Goal: Task Accomplishment & Management: Manage account settings

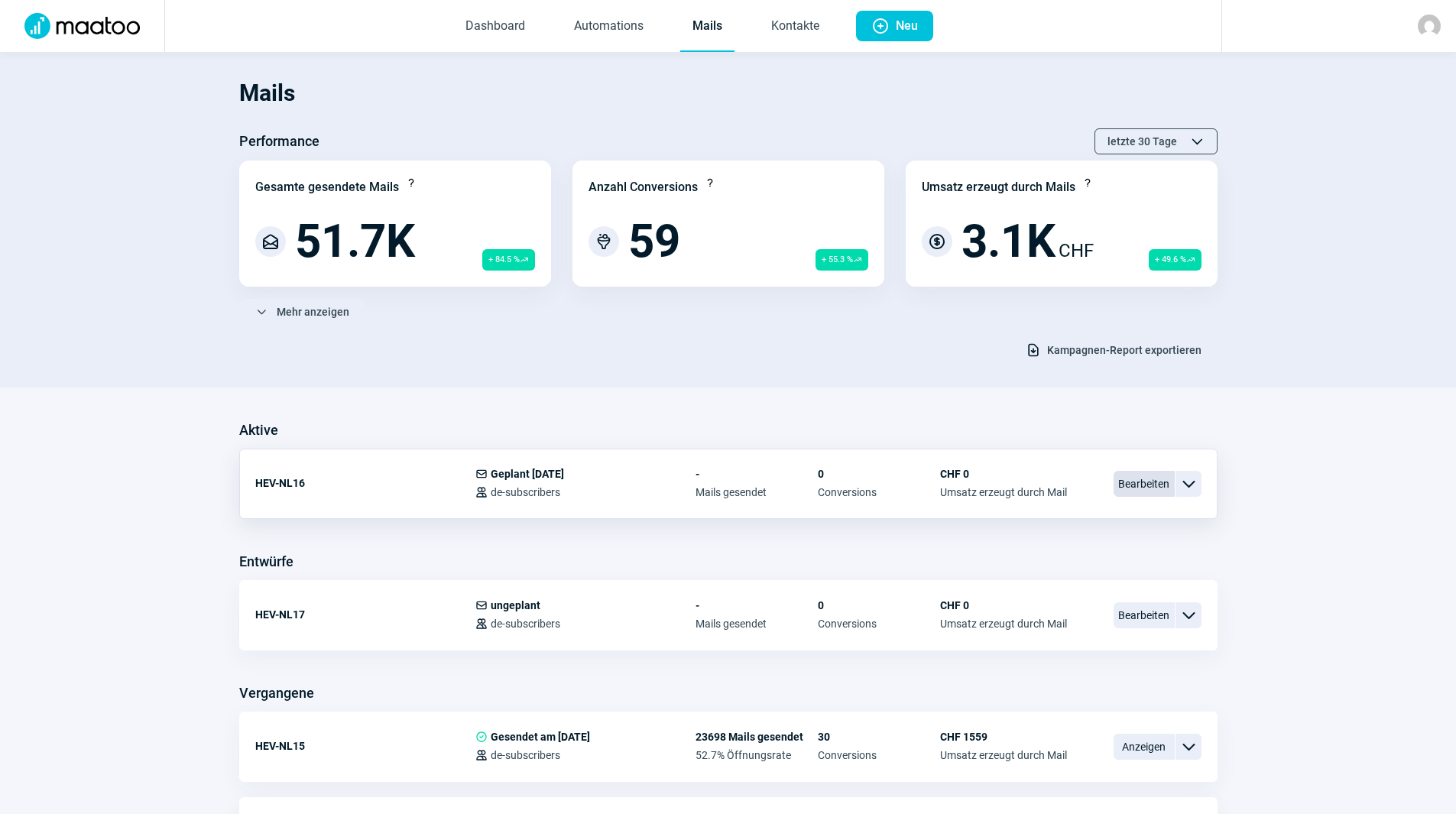
click at [1160, 488] on span "Bearbeiten" at bounding box center [1144, 483] width 61 height 26
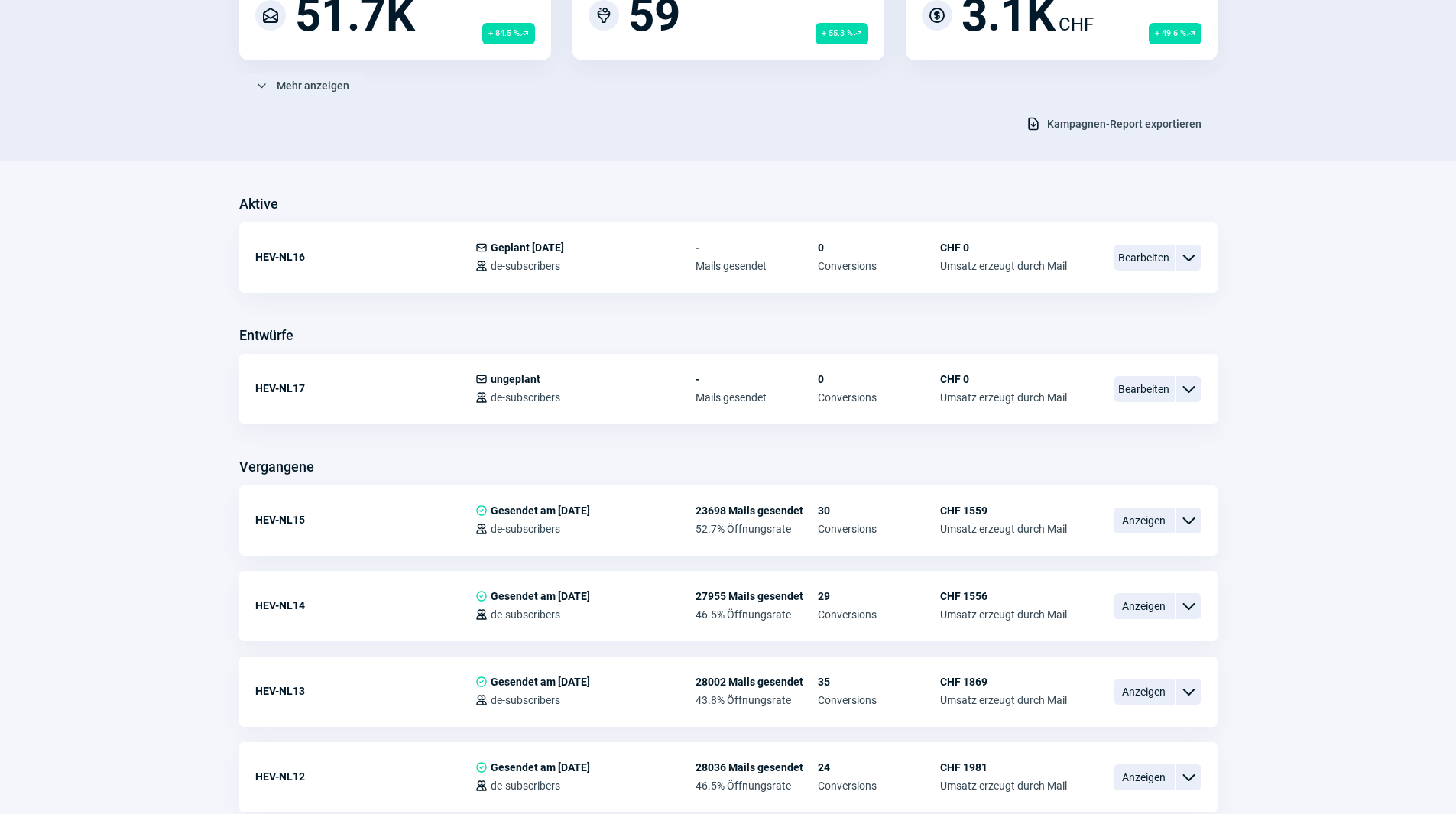
scroll to position [230, 0]
